Goal: Navigation & Orientation: Go to known website

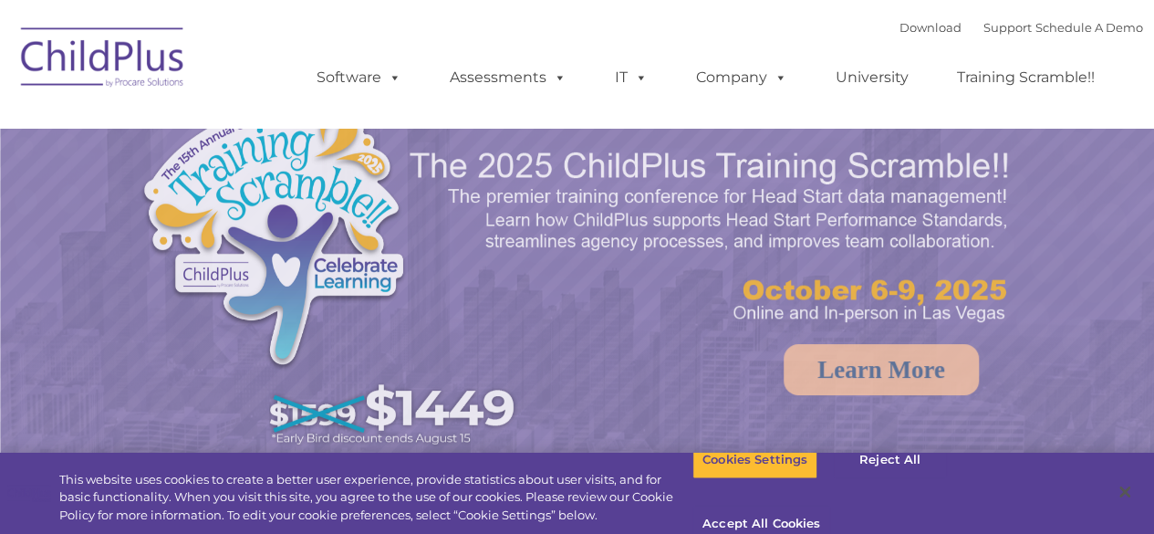
select select "MEDIUM"
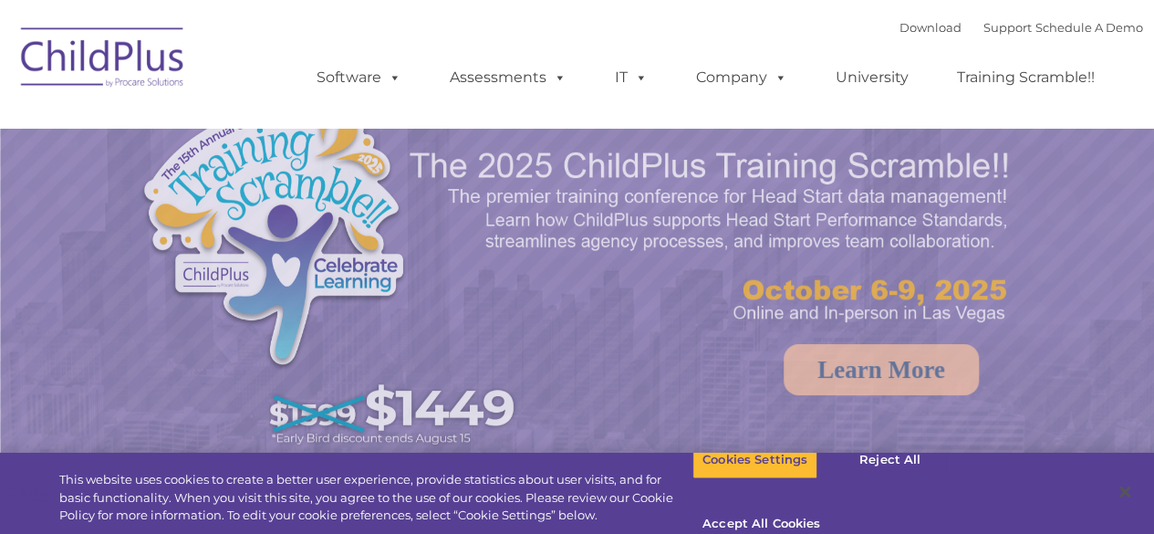
select select "MEDIUM"
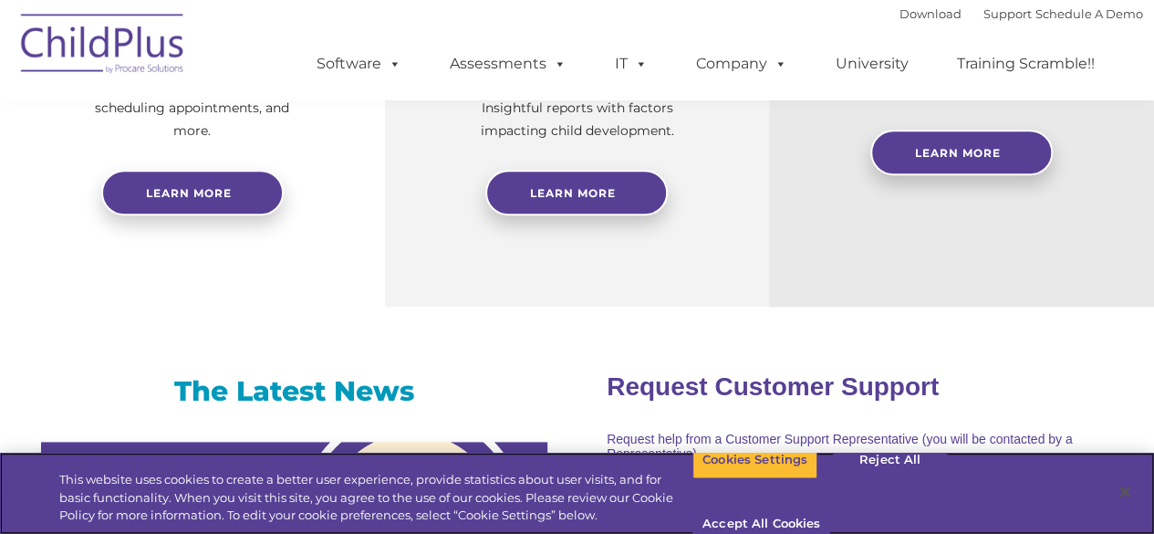
scroll to position [965, 0]
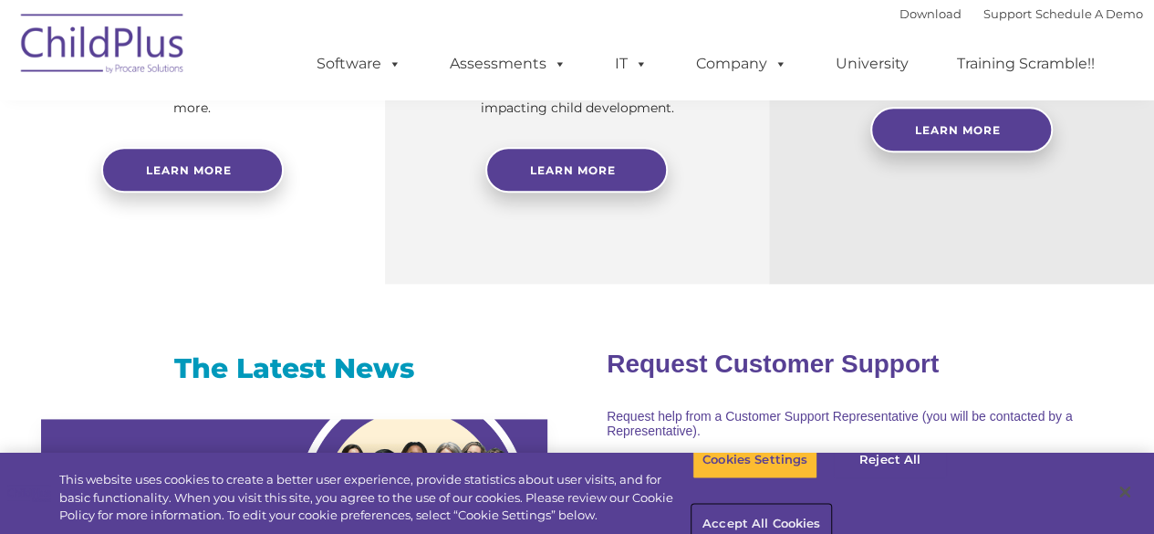
click at [830, 505] on button "Accept All Cookies" at bounding box center [761, 524] width 138 height 38
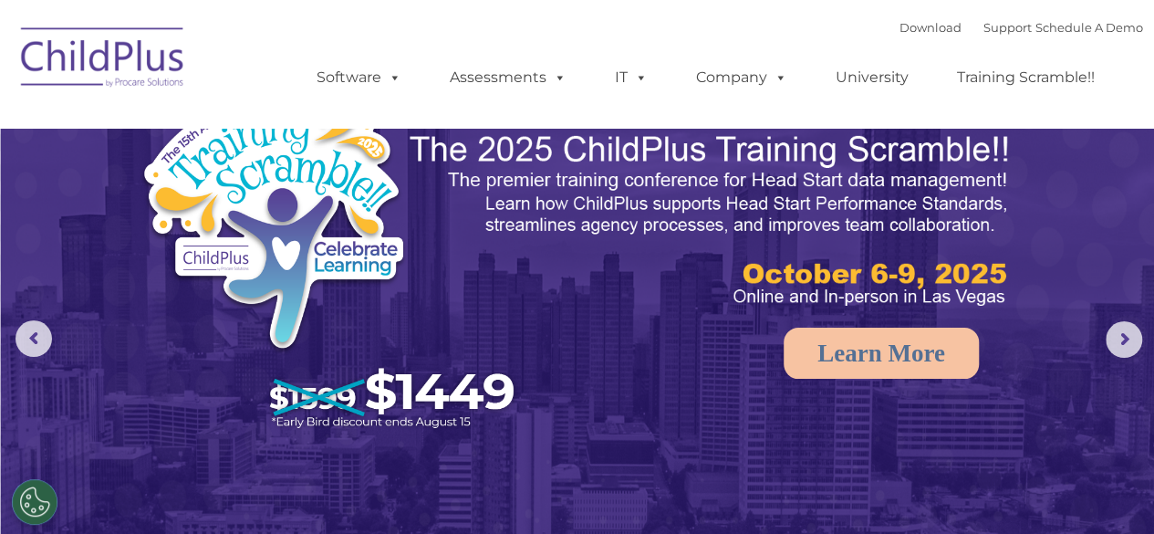
scroll to position [0, 0]
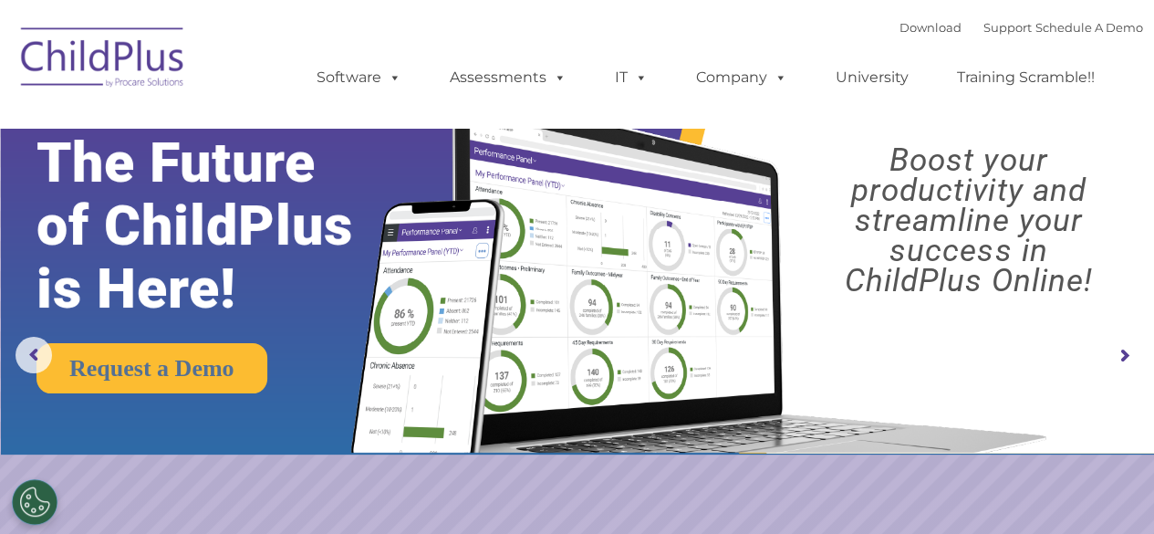
click at [77, 57] on img at bounding box center [103, 60] width 182 height 91
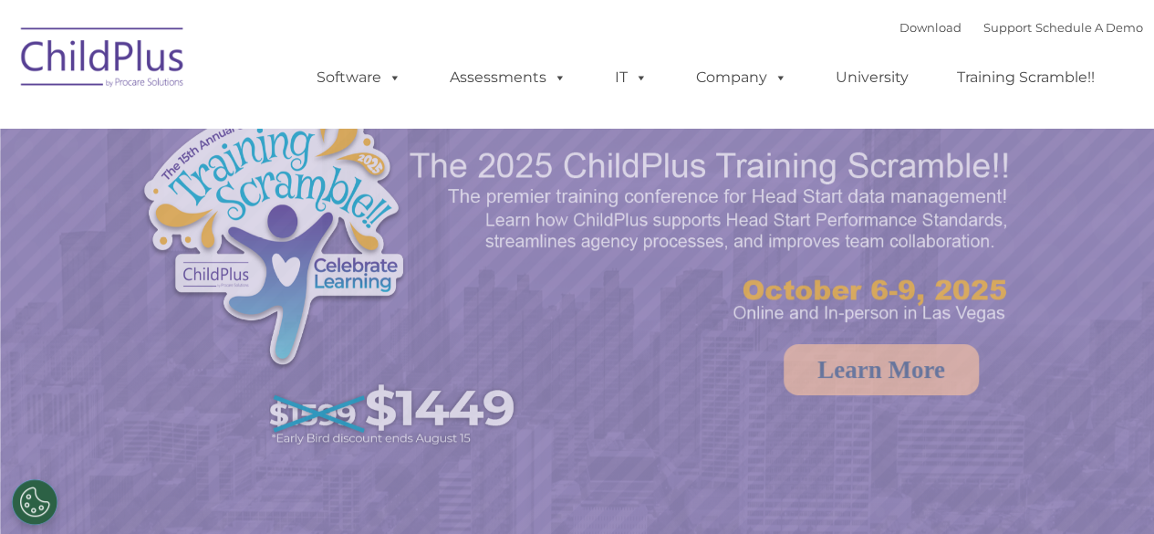
select select "MEDIUM"
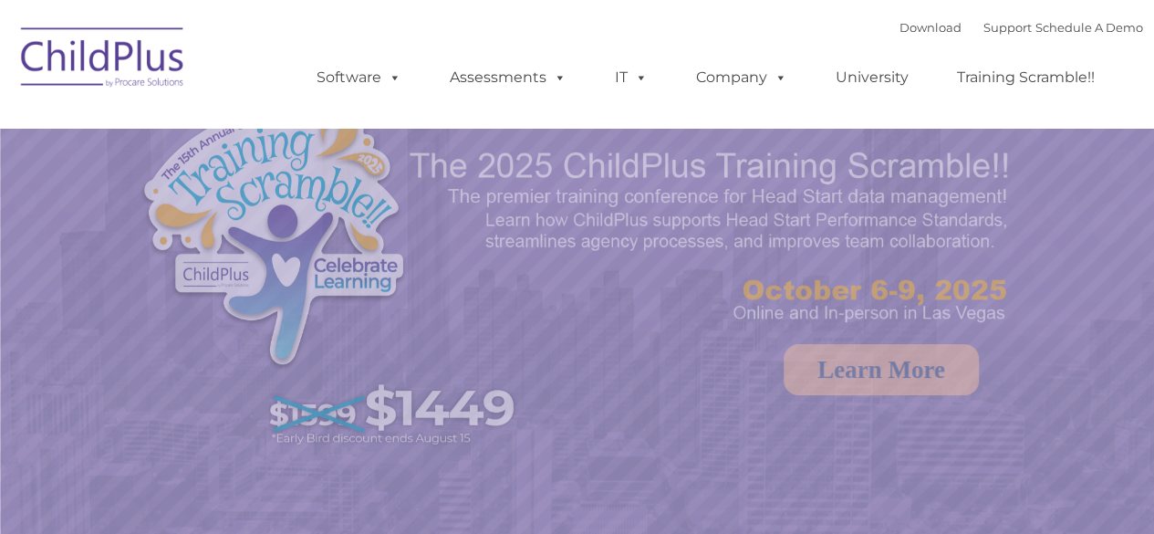
select select "MEDIUM"
